Goal: Find specific page/section: Find specific page/section

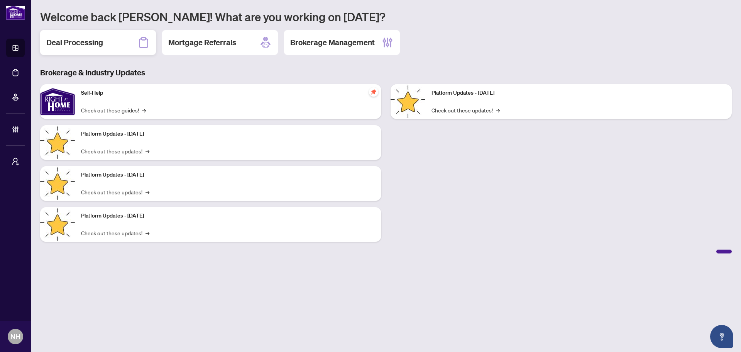
click at [109, 47] on div "Deal Processing" at bounding box center [98, 42] width 116 height 25
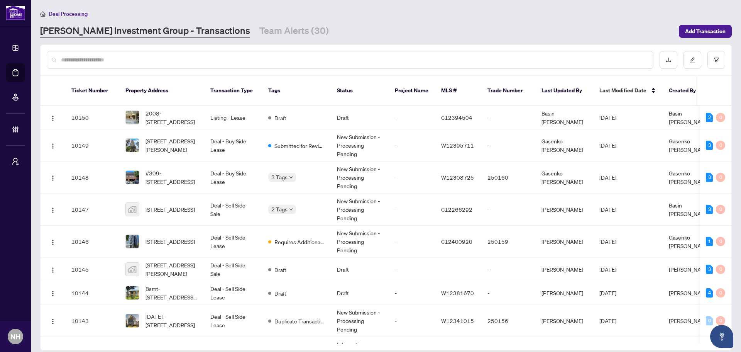
click at [138, 61] on input "text" at bounding box center [354, 60] width 586 height 8
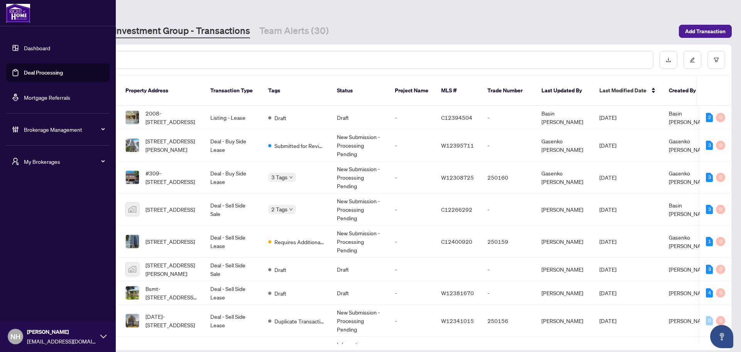
click at [20, 159] on div "My Brokerages" at bounding box center [57, 161] width 103 height 19
click at [39, 190] on span "[PERSON_NAME]" at bounding box center [60, 192] width 88 height 8
